Goal: Task Accomplishment & Management: Complete application form

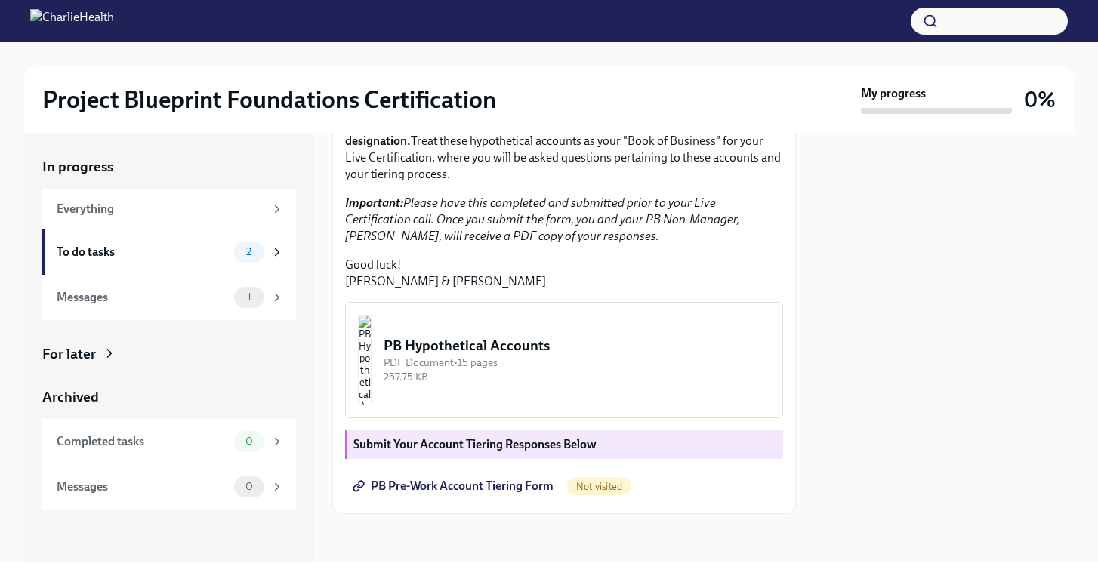
scroll to position [354, 0]
click at [414, 487] on span "PB Pre-Work Account Tiering Form" at bounding box center [455, 486] width 198 height 15
click at [222, 249] on div "To do tasks" at bounding box center [142, 252] width 171 height 17
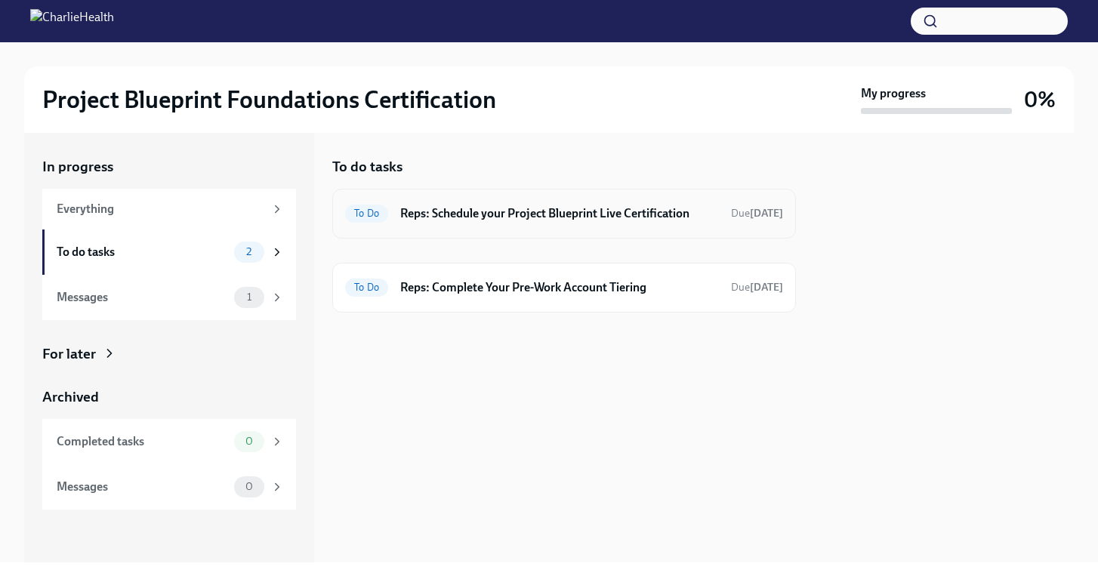
click at [440, 210] on h6 "Reps: Schedule your Project Blueprint Live Certification" at bounding box center [559, 213] width 319 height 17
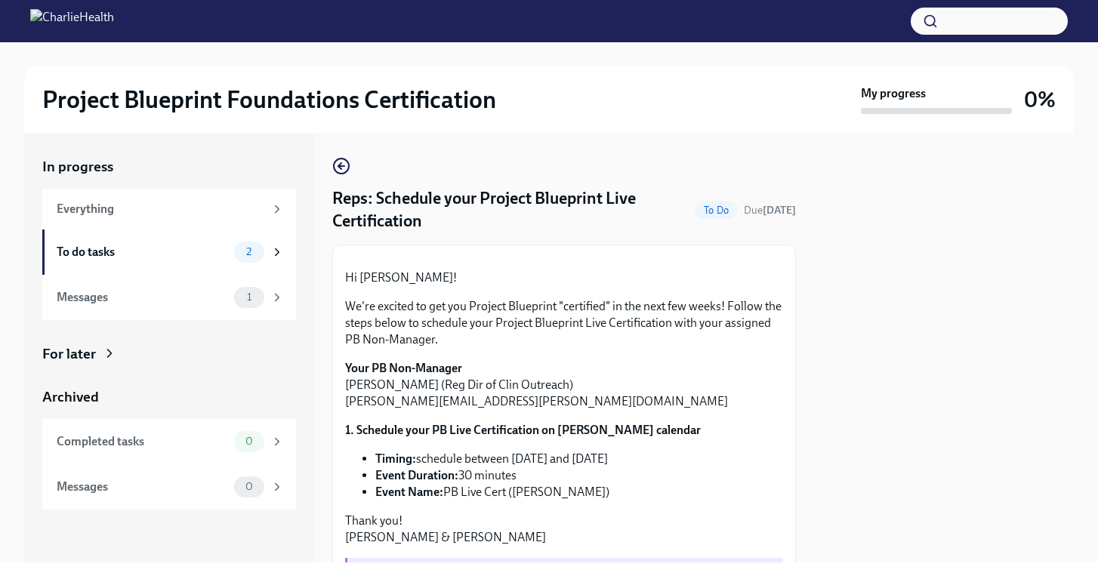
scroll to position [306, 0]
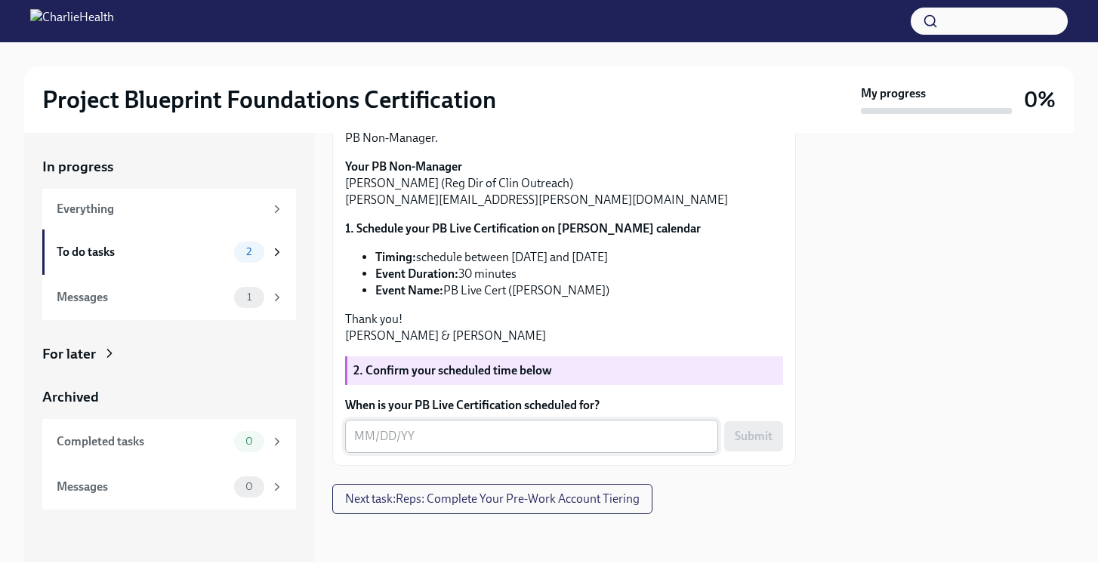
click at [422, 432] on textarea "When is your PB Live Certification scheduled for?" at bounding box center [531, 437] width 355 height 18
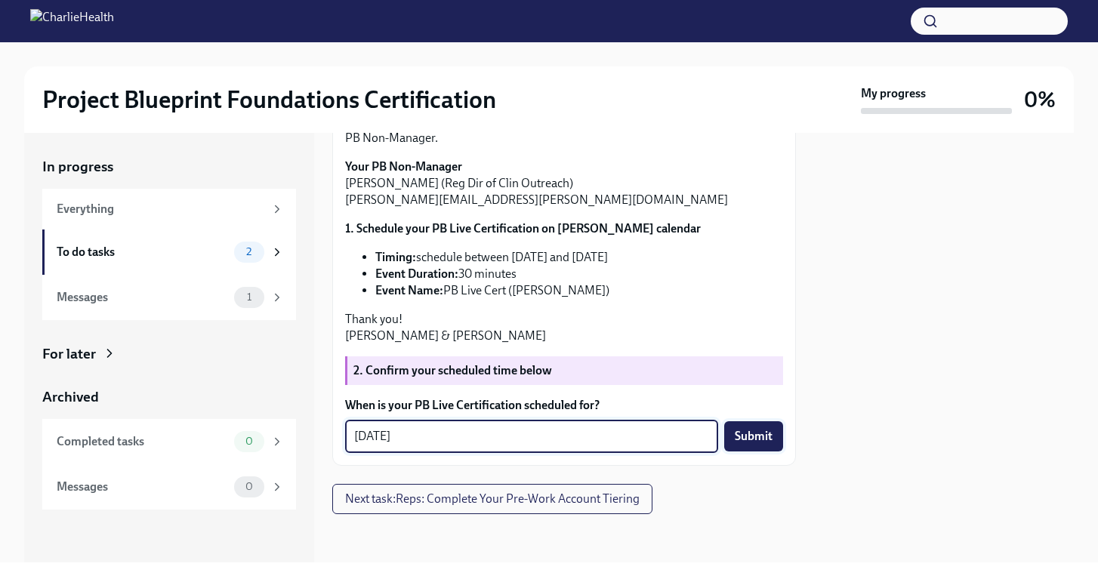
type textarea "[DATE]"
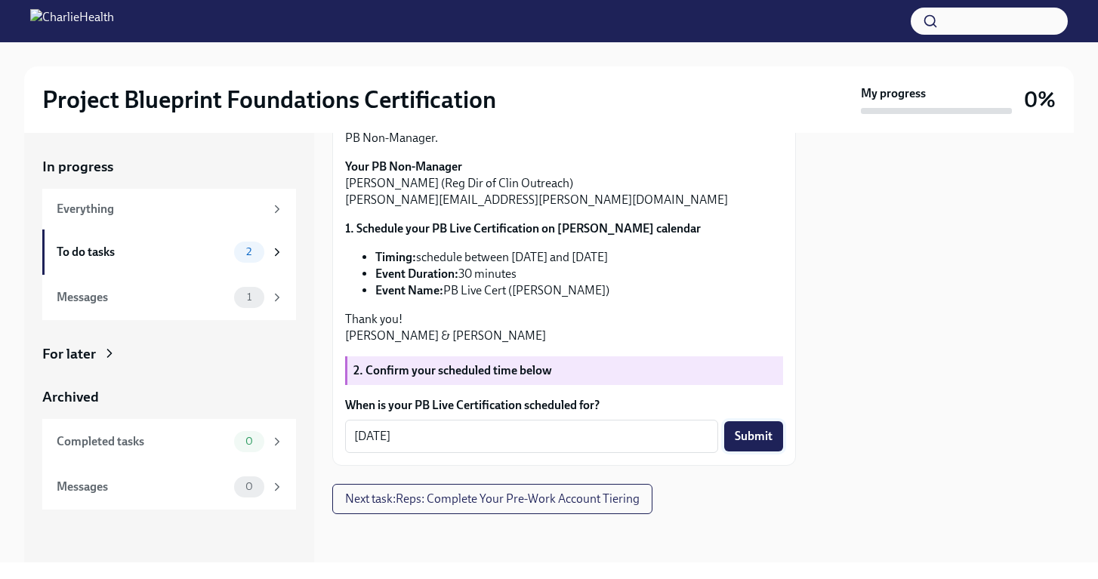
click at [746, 433] on span "Submit" at bounding box center [754, 436] width 38 height 15
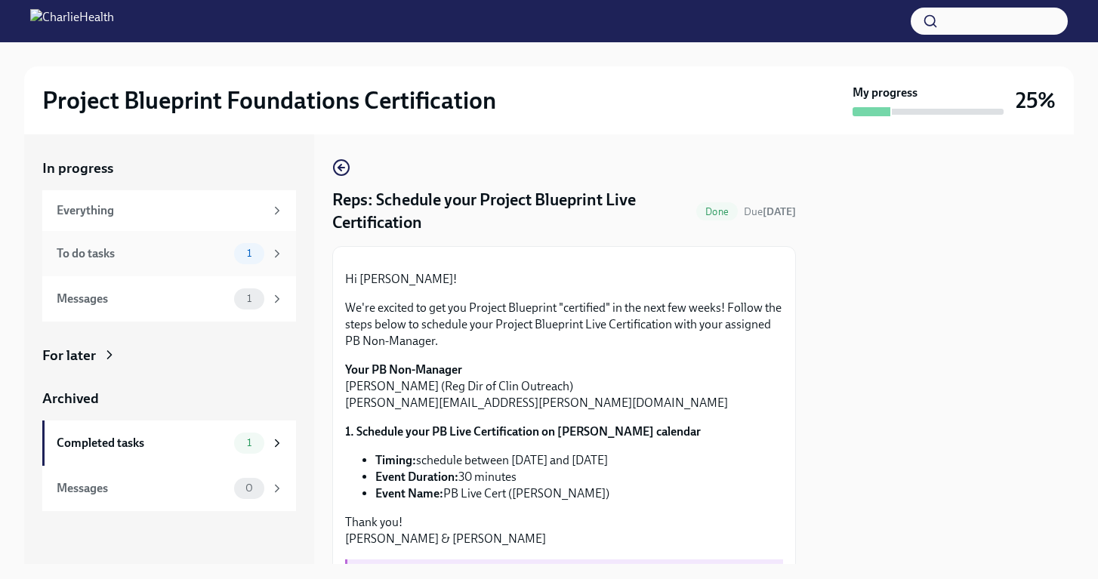
click at [259, 255] on span "1" at bounding box center [249, 253] width 23 height 11
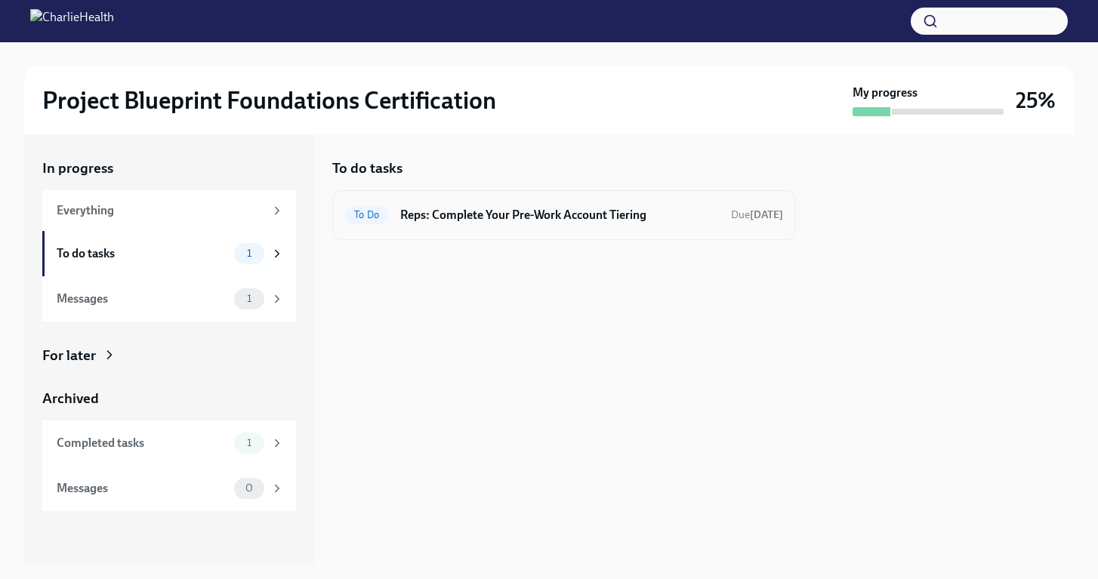
click at [474, 214] on h6 "Reps: Complete Your Pre-Work Account Tiering" at bounding box center [559, 215] width 319 height 17
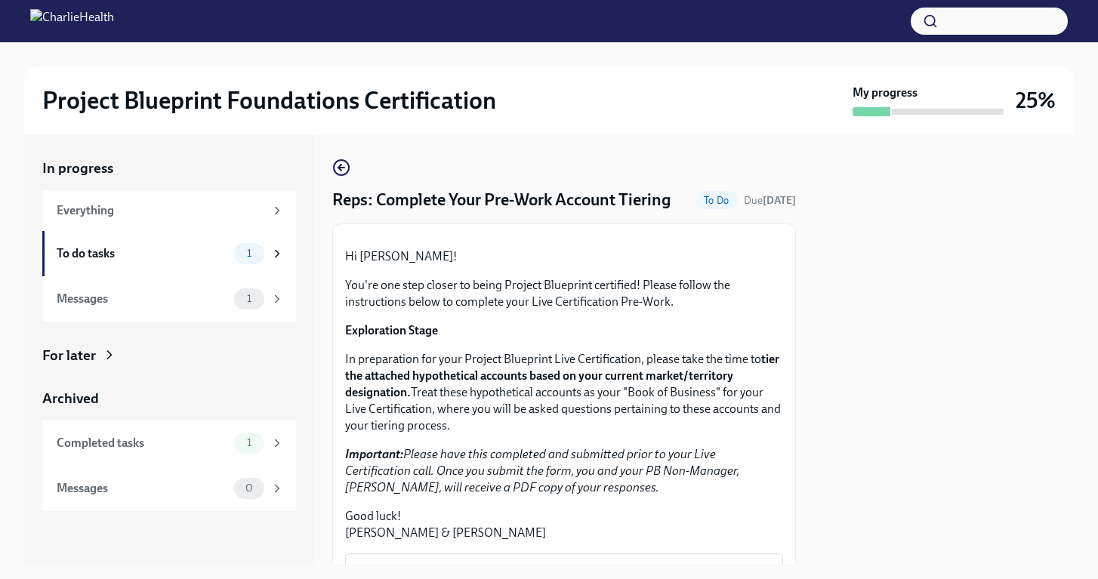
scroll to position [354, 0]
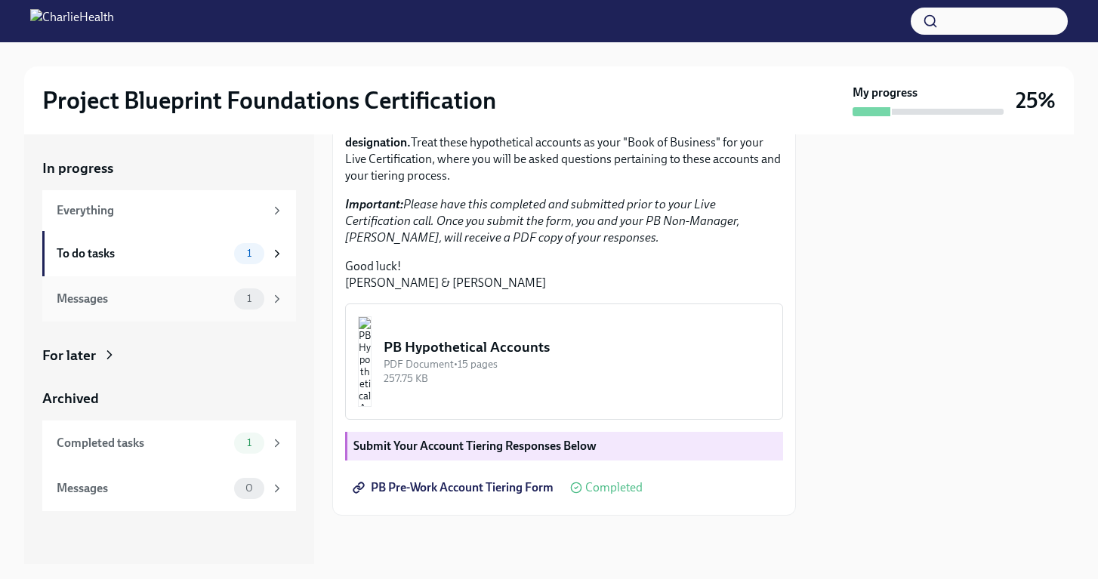
click at [256, 301] on span "1" at bounding box center [249, 298] width 23 height 11
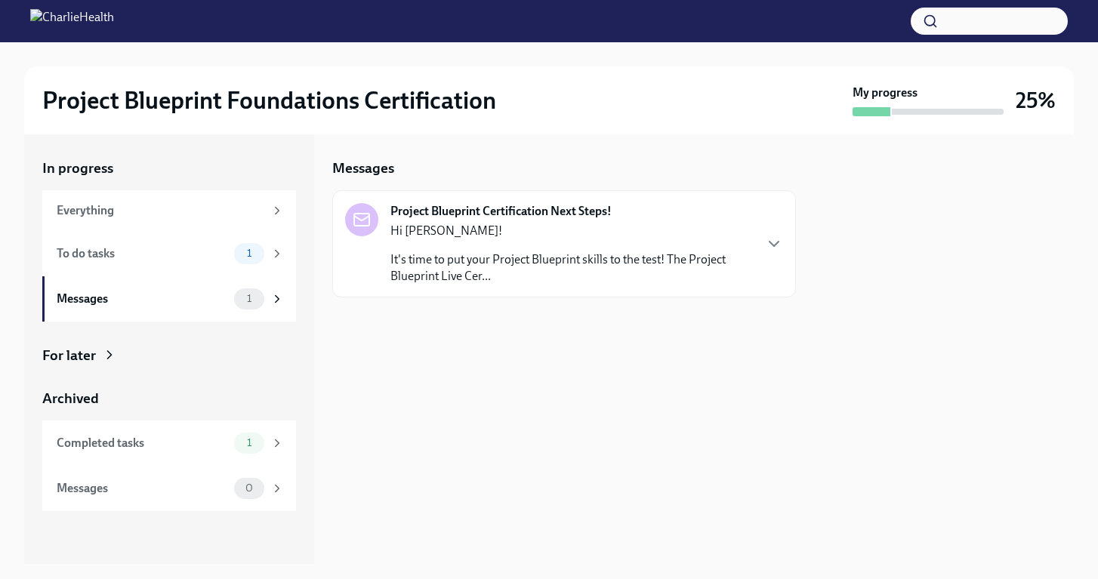
click at [413, 255] on p "It's time to put your Project Blueprint skills to the test! The Project Bluepri…" at bounding box center [572, 268] width 363 height 33
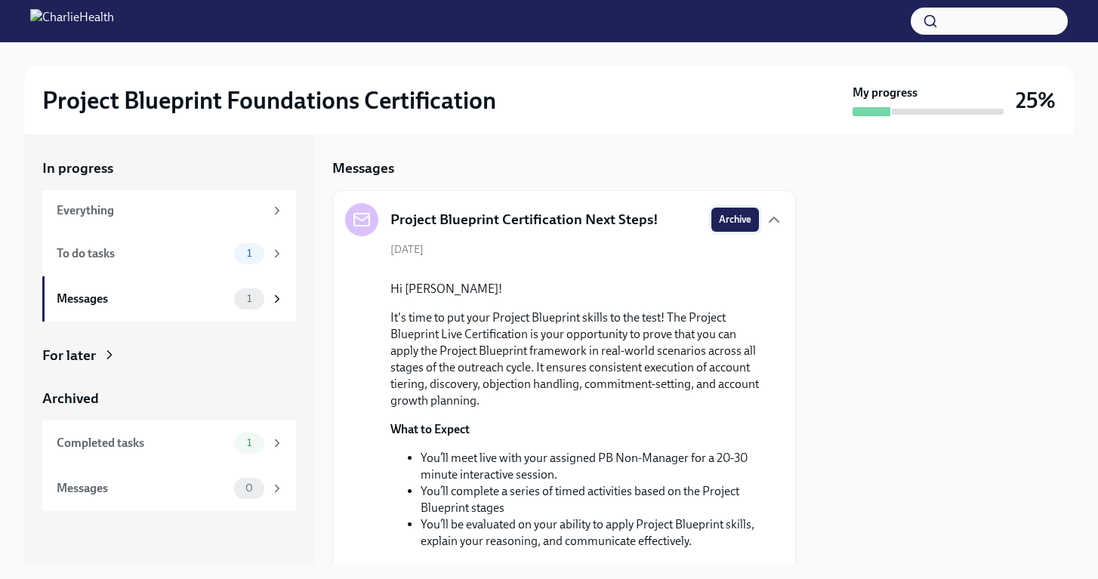
click at [721, 220] on span "Archive" at bounding box center [735, 219] width 32 height 15
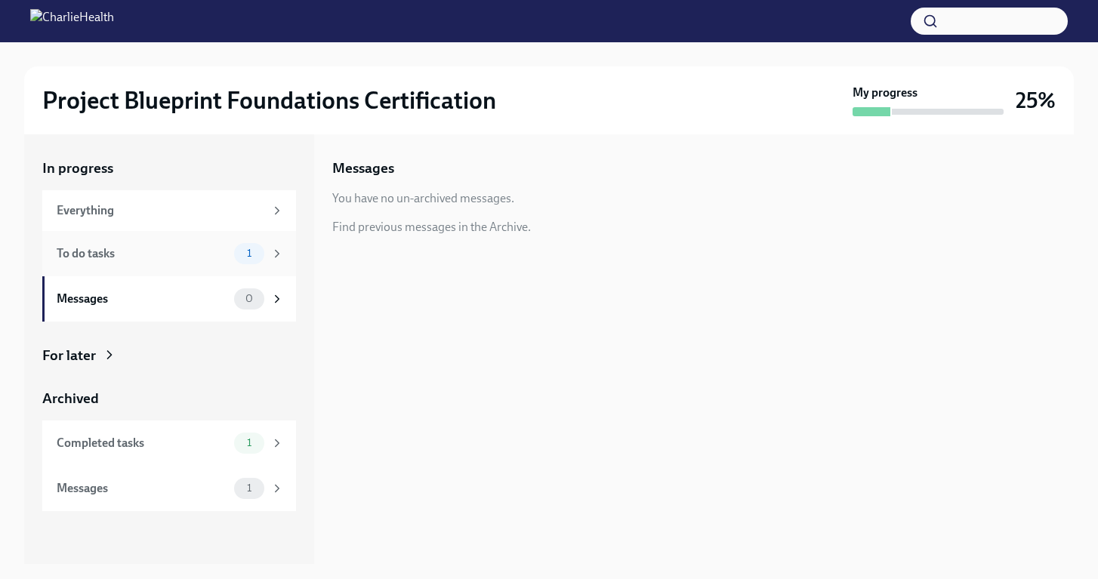
click at [244, 249] on span "1" at bounding box center [249, 253] width 23 height 11
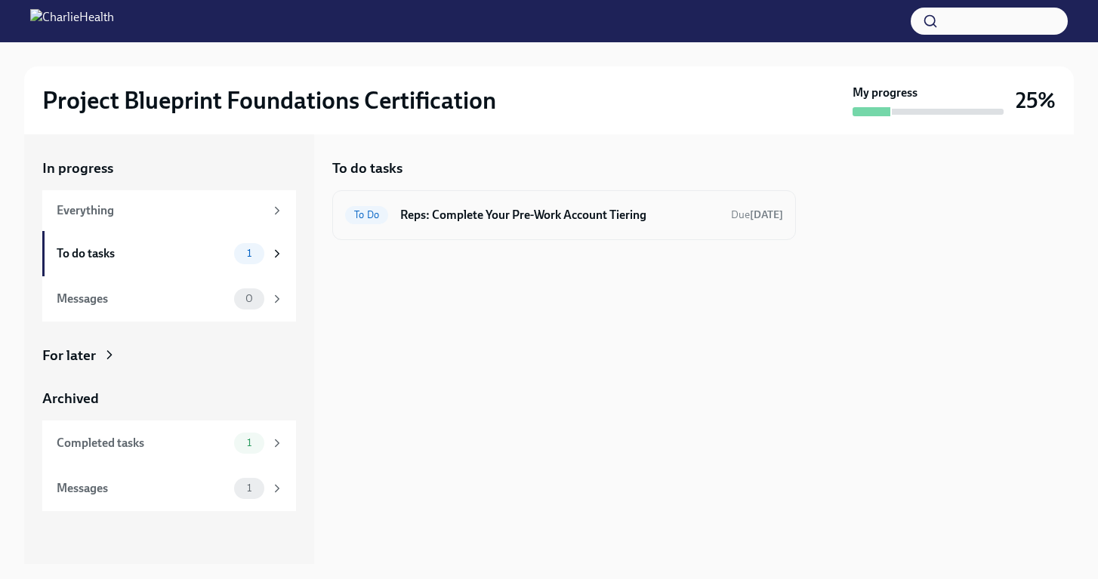
click at [551, 215] on h6 "Reps: Complete Your Pre-Work Account Tiering" at bounding box center [559, 215] width 319 height 17
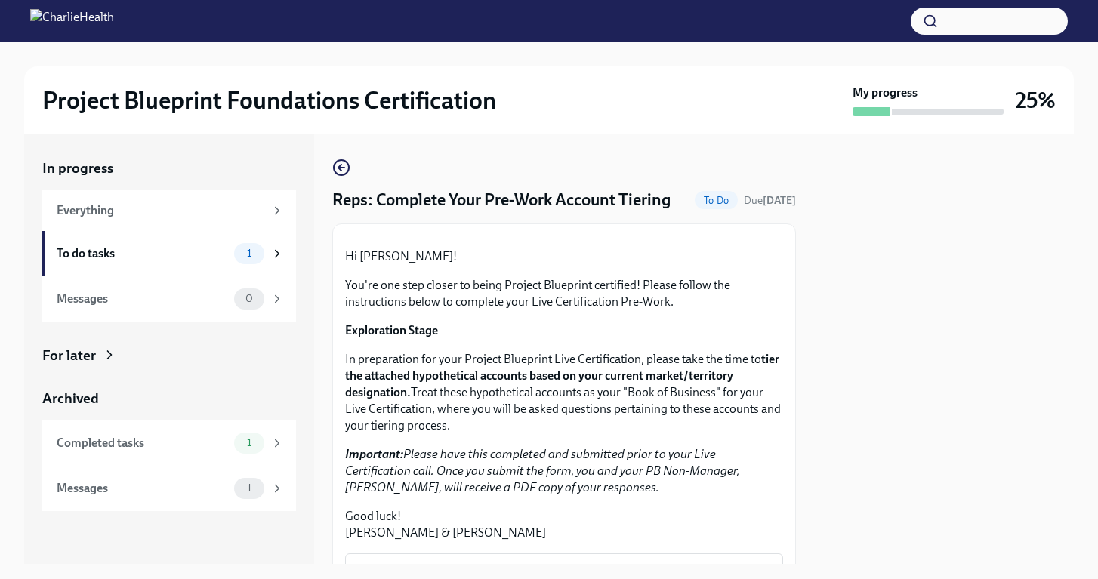
scroll to position [354, 0]
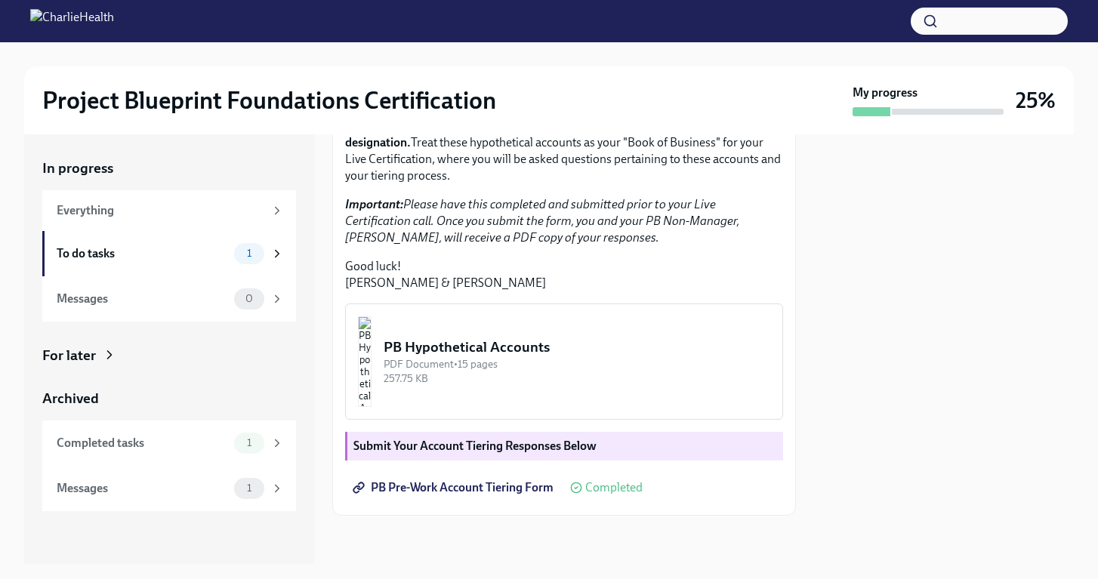
click at [517, 442] on strong "Submit Your Account Tiering Responses Below" at bounding box center [475, 446] width 243 height 14
click at [595, 493] on span "Completed" at bounding box center [614, 488] width 57 height 12
click at [520, 440] on strong "Submit Your Account Tiering Responses Below" at bounding box center [475, 446] width 243 height 14
click at [502, 492] on span "PB Pre-Work Account Tiering Form" at bounding box center [455, 487] width 198 height 15
